Goal: Task Accomplishment & Management: Use online tool/utility

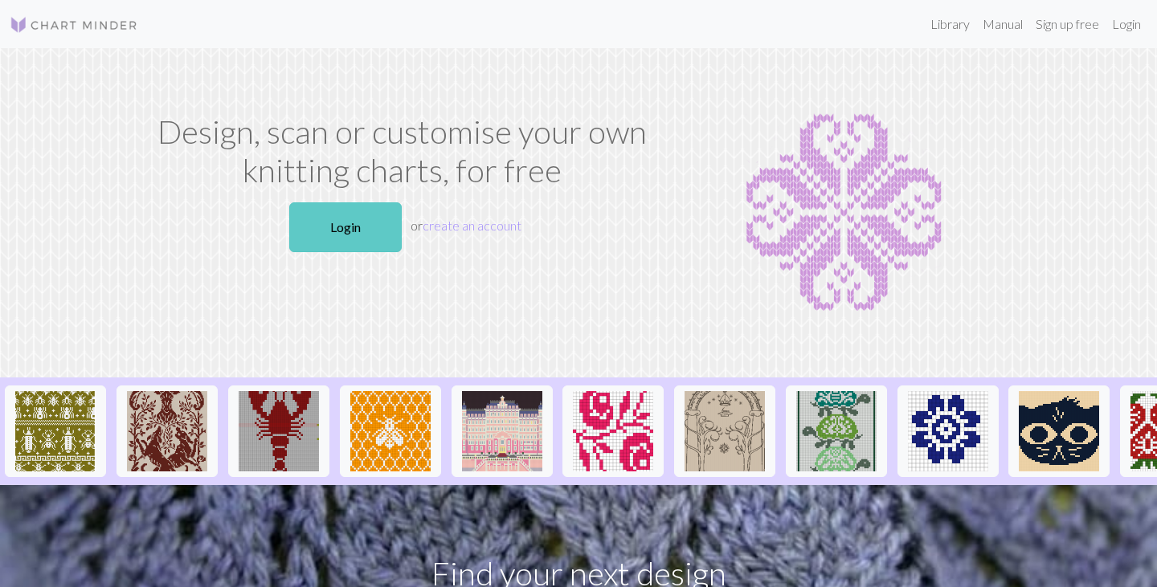
click at [348, 228] on link "Login" at bounding box center [345, 227] width 112 height 50
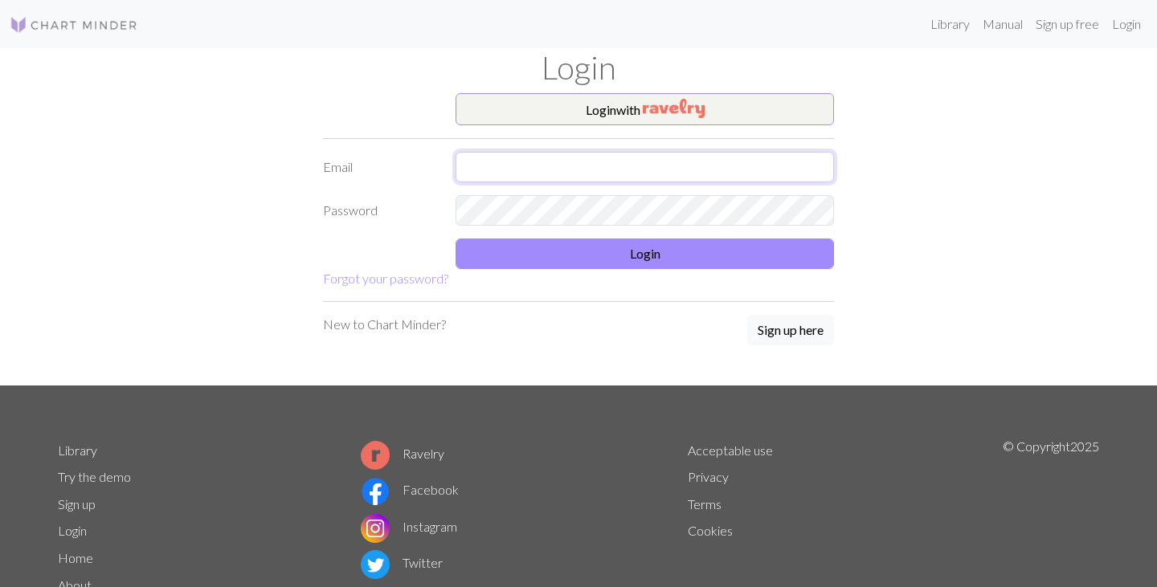
click at [493, 172] on input "text" at bounding box center [645, 167] width 378 height 31
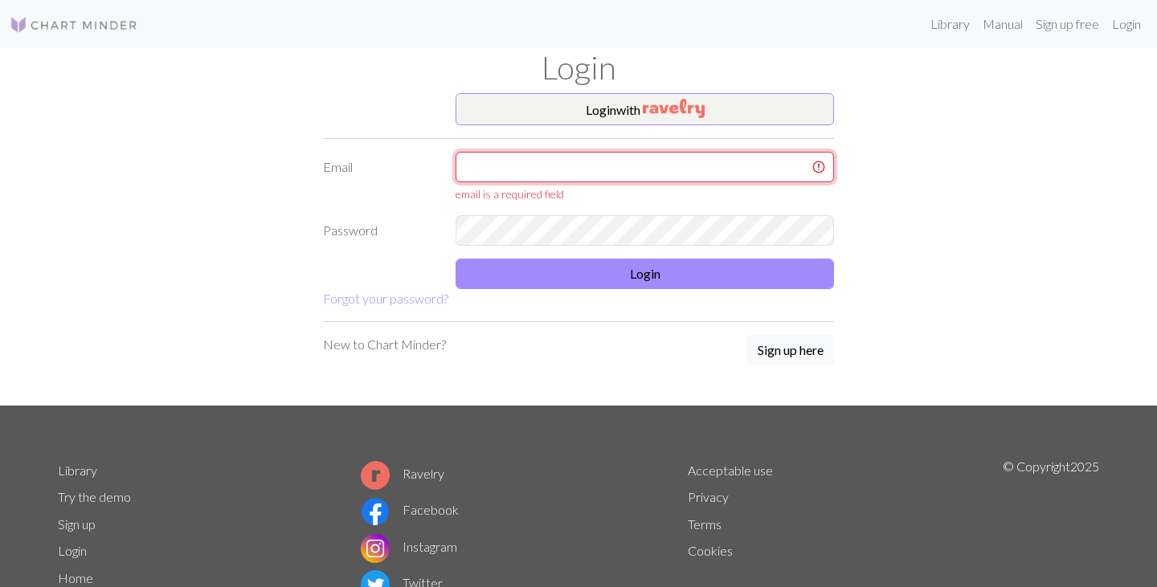
type input "dariak2001@hotmail.com"
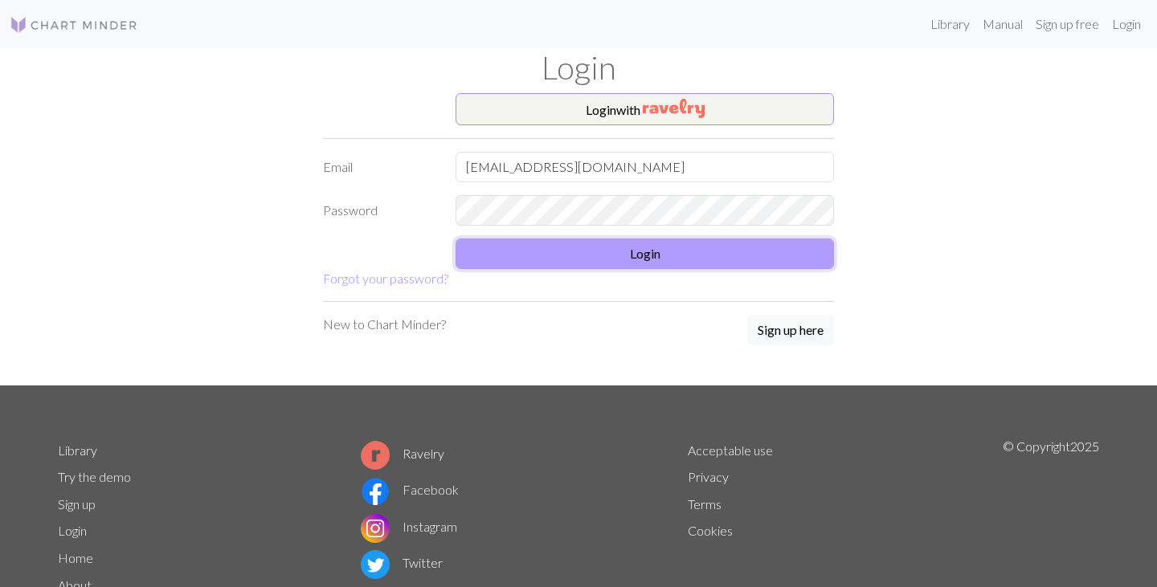
click at [598, 259] on button "Login" at bounding box center [645, 254] width 378 height 31
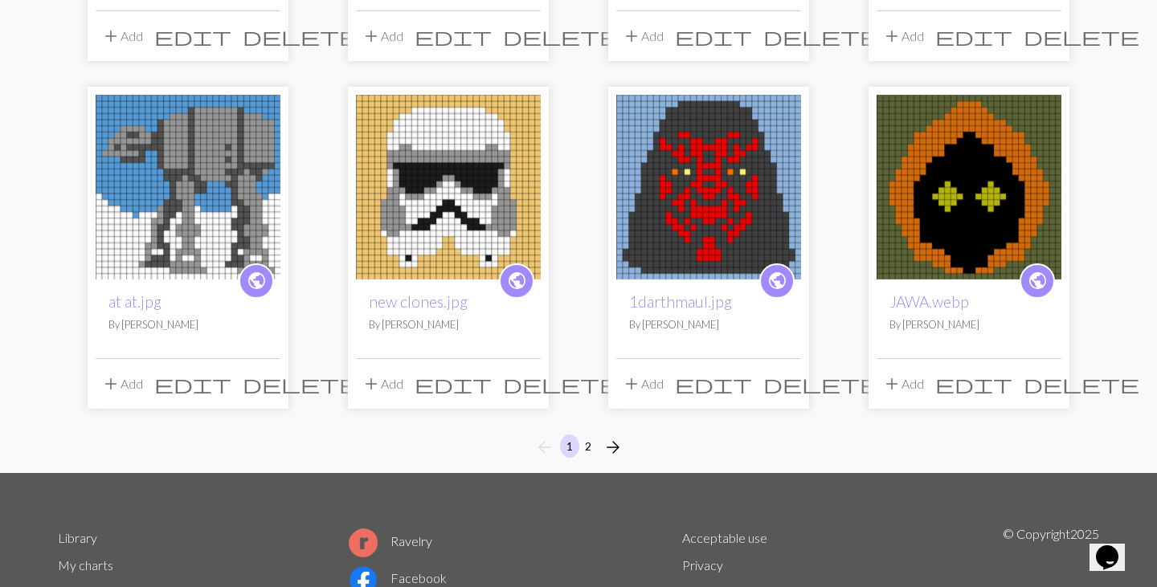
scroll to position [1252, 0]
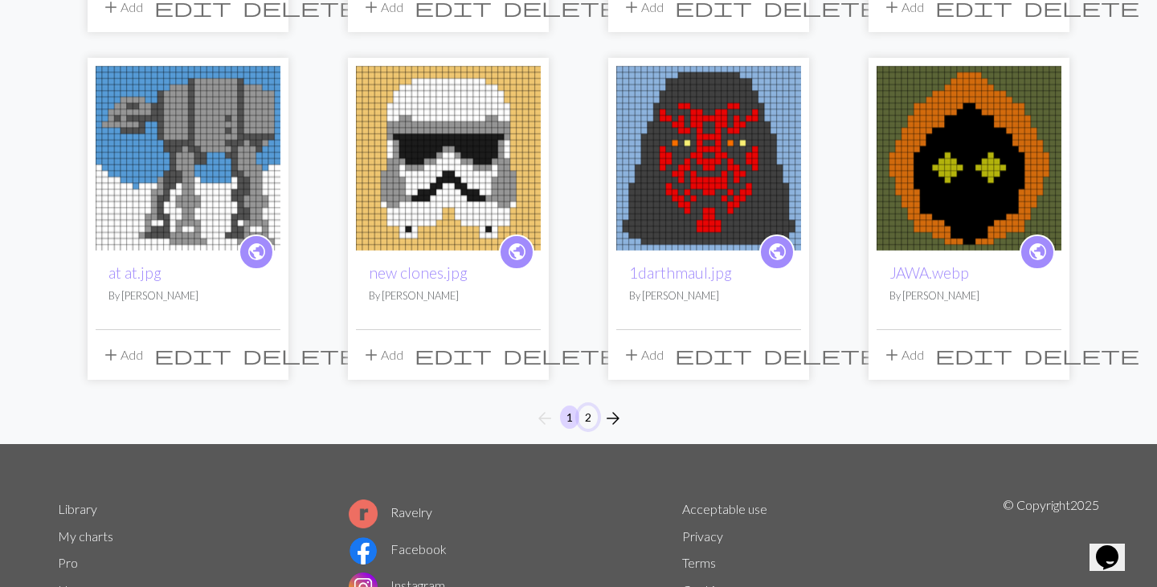
click at [584, 406] on button "2" at bounding box center [587, 417] width 19 height 23
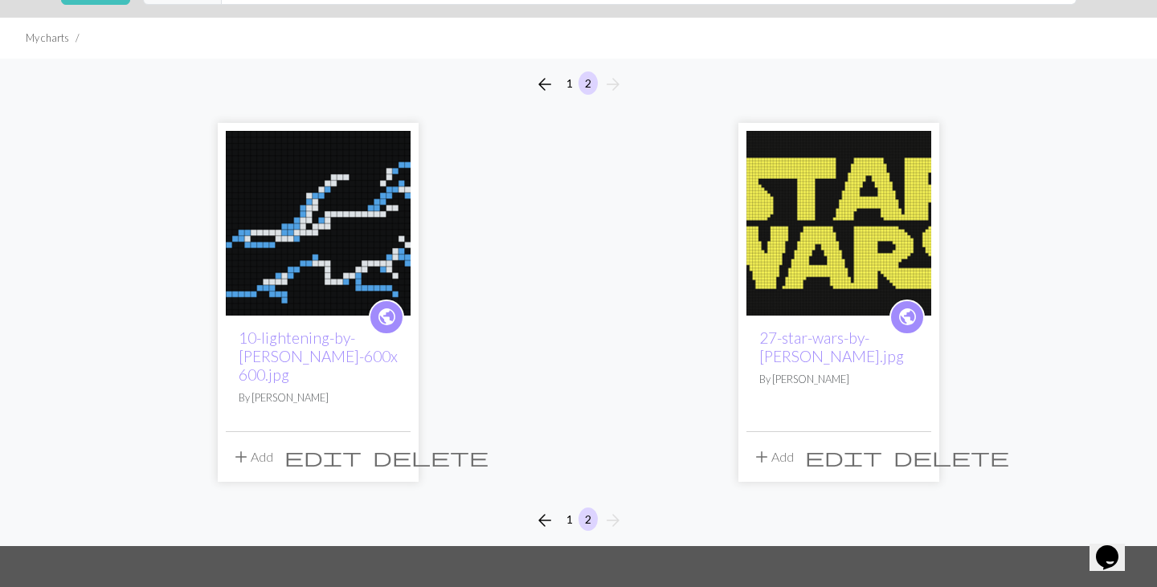
scroll to position [95, 0]
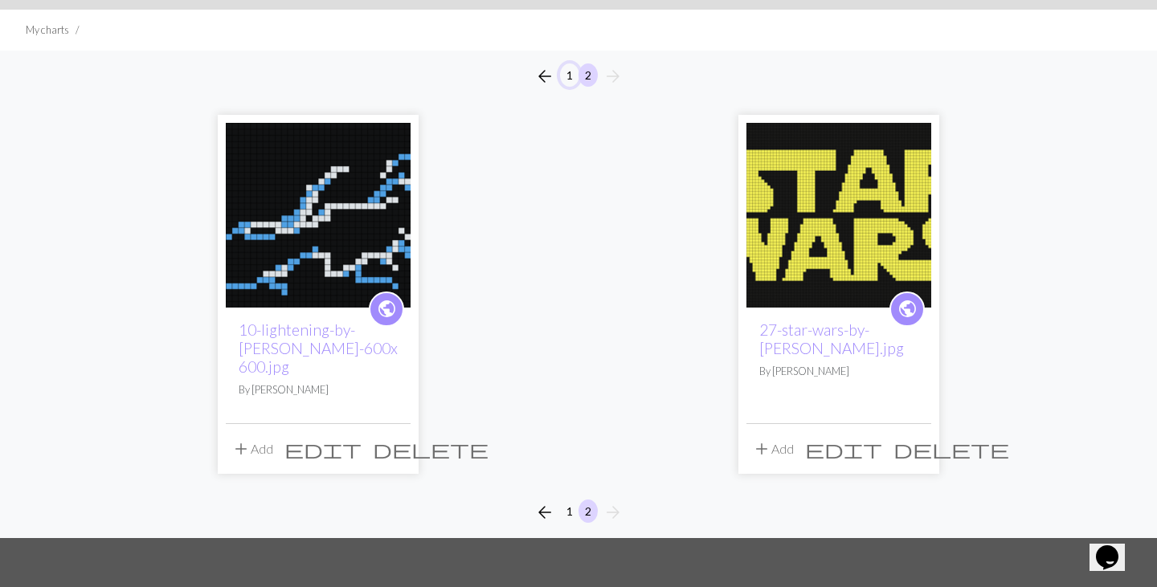
click at [568, 70] on button "1" at bounding box center [569, 74] width 19 height 23
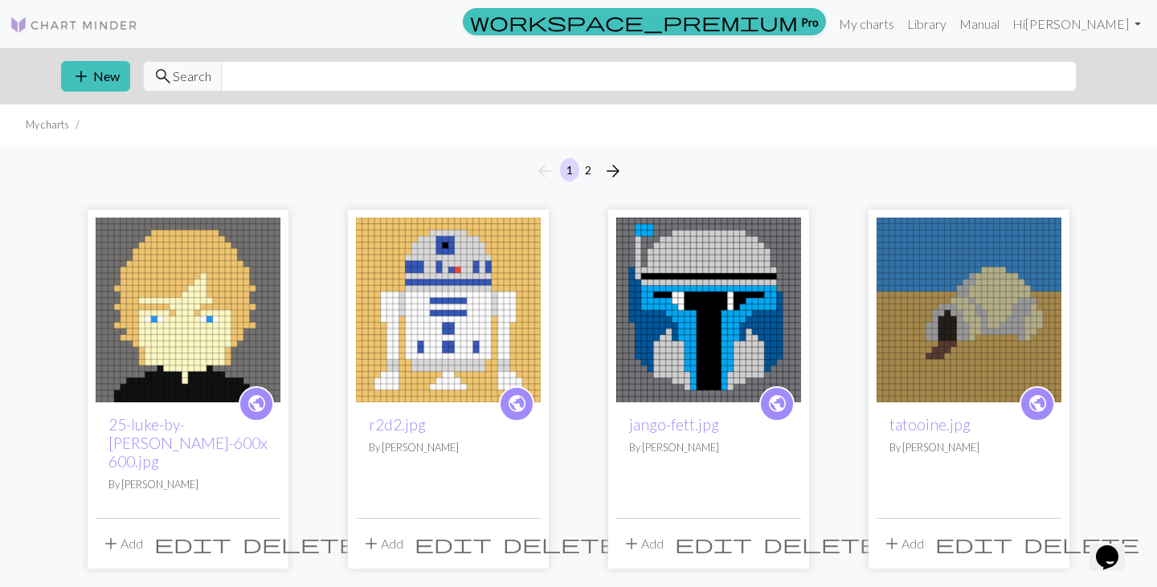
click at [433, 343] on img at bounding box center [448, 310] width 185 height 185
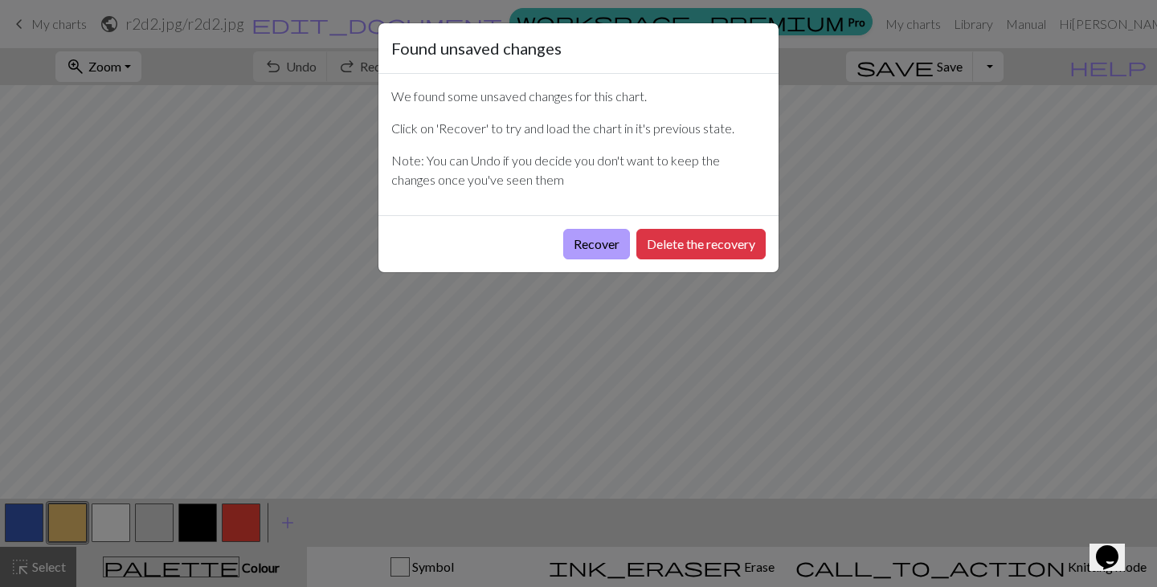
click at [595, 242] on button "Recover" at bounding box center [596, 244] width 67 height 31
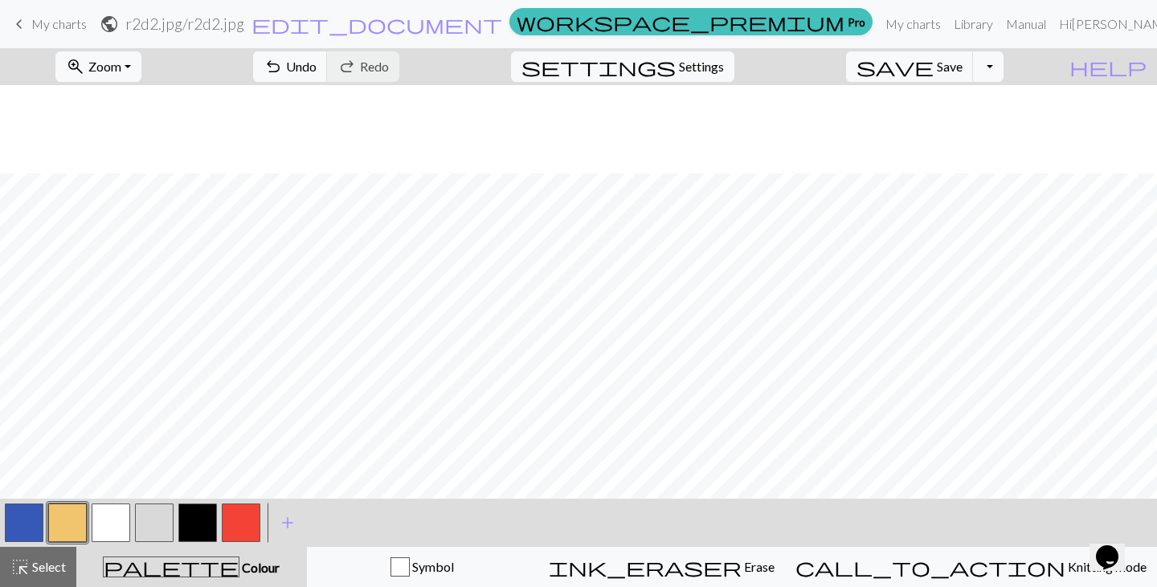
scroll to position [141, 0]
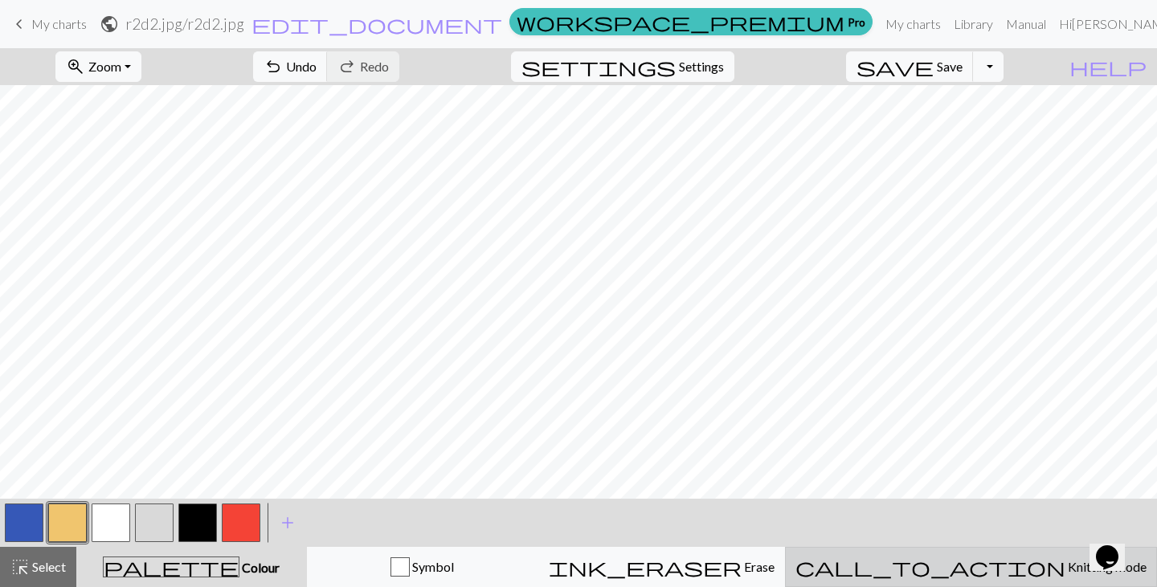
click at [980, 570] on span "call_to_action" at bounding box center [930, 567] width 270 height 22
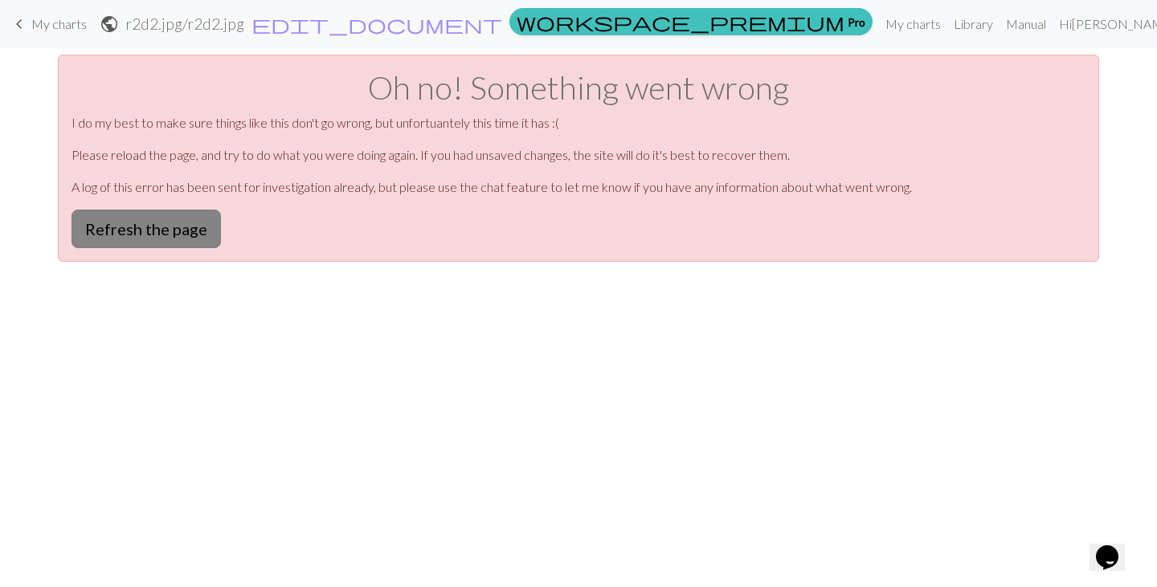
click at [168, 231] on button "Refresh the page" at bounding box center [146, 229] width 149 height 39
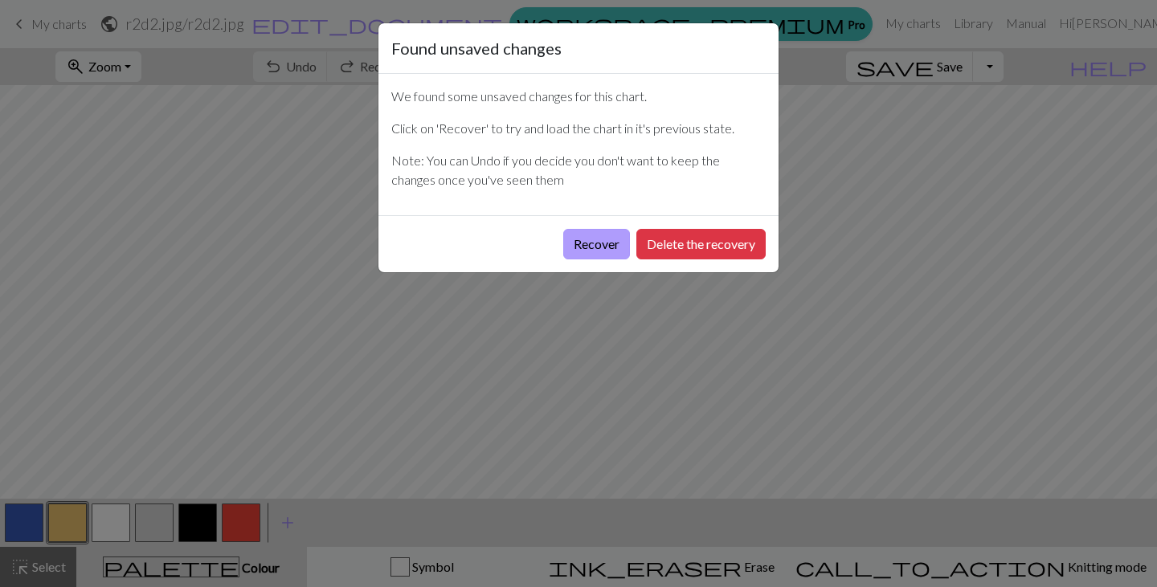
click at [604, 244] on button "Recover" at bounding box center [596, 244] width 67 height 31
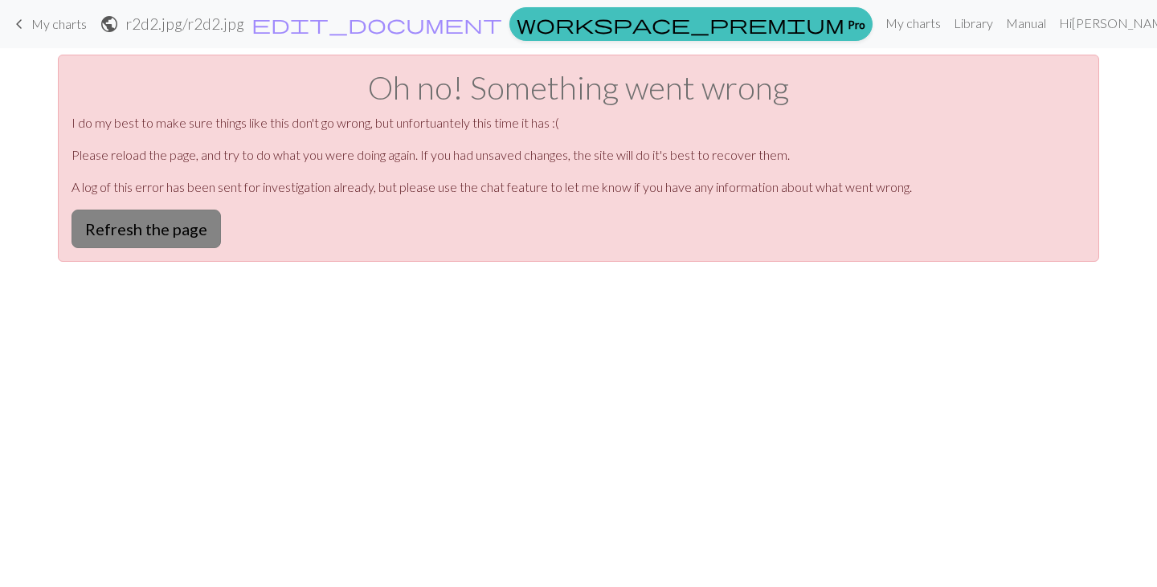
click at [194, 231] on button "Refresh the page" at bounding box center [146, 229] width 149 height 39
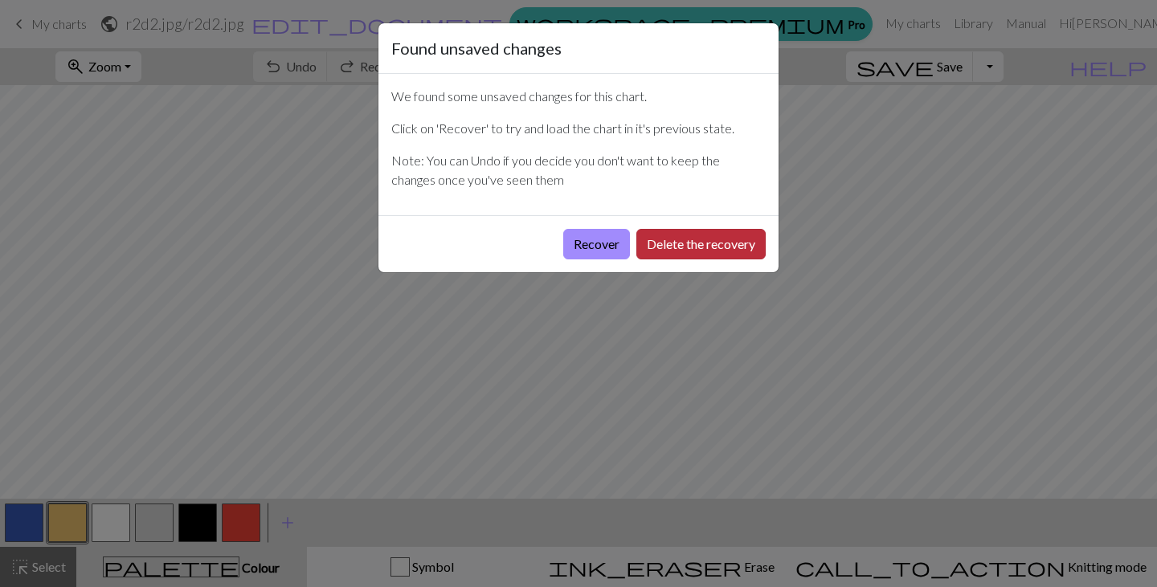
click at [679, 235] on button "Delete the recovery" at bounding box center [700, 244] width 129 height 31
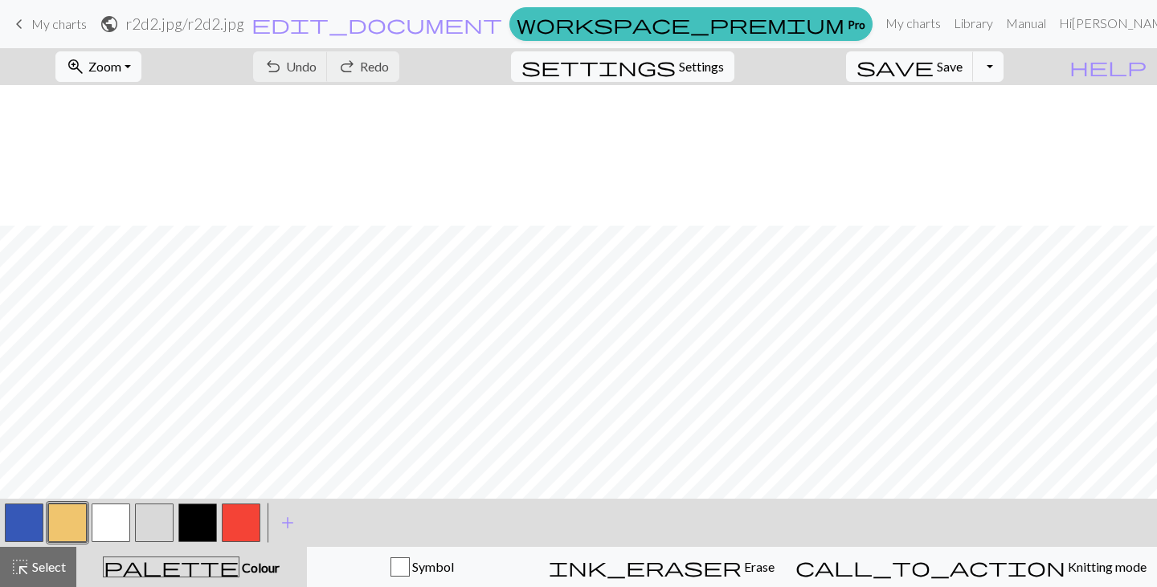
scroll to position [141, 0]
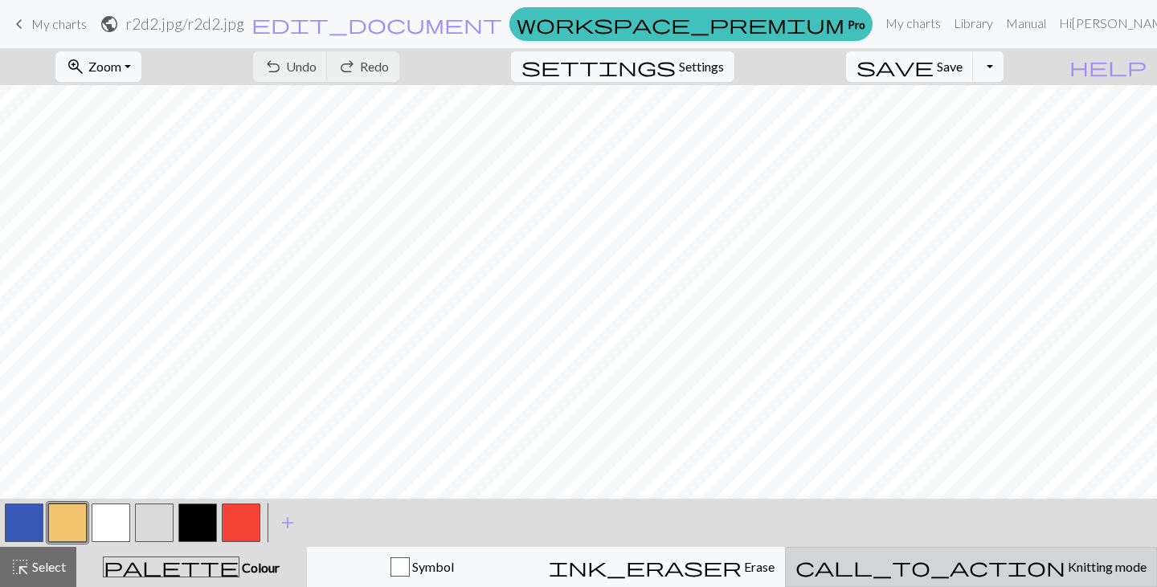
click at [1065, 563] on span "Knitting mode" at bounding box center [1105, 566] width 81 height 15
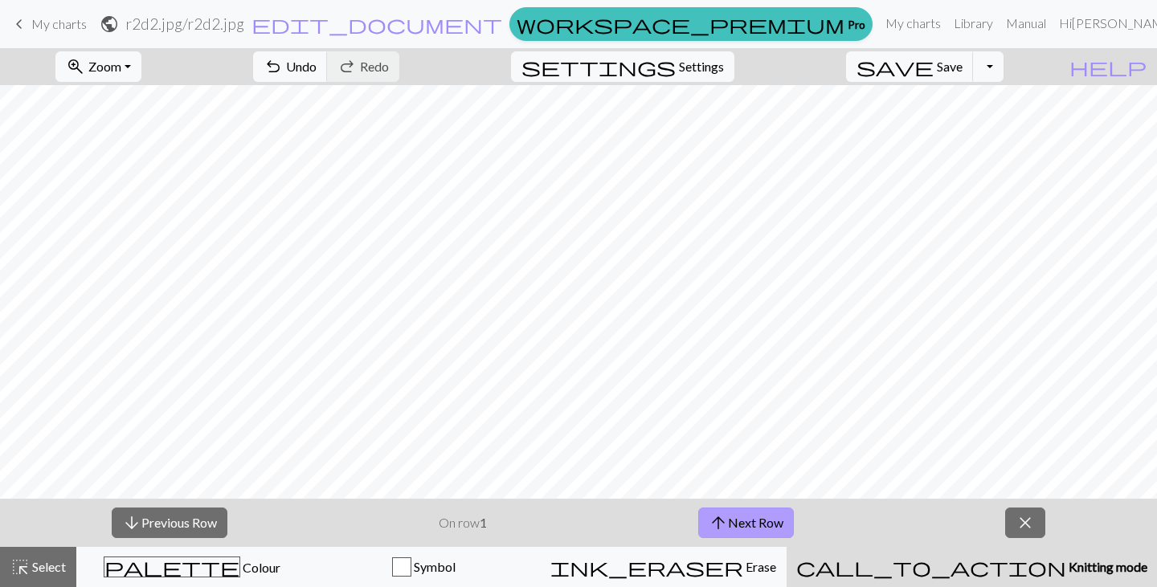
click at [784, 522] on button "arrow_upward Next Row" at bounding box center [746, 523] width 96 height 31
